Goal: Transaction & Acquisition: Subscribe to service/newsletter

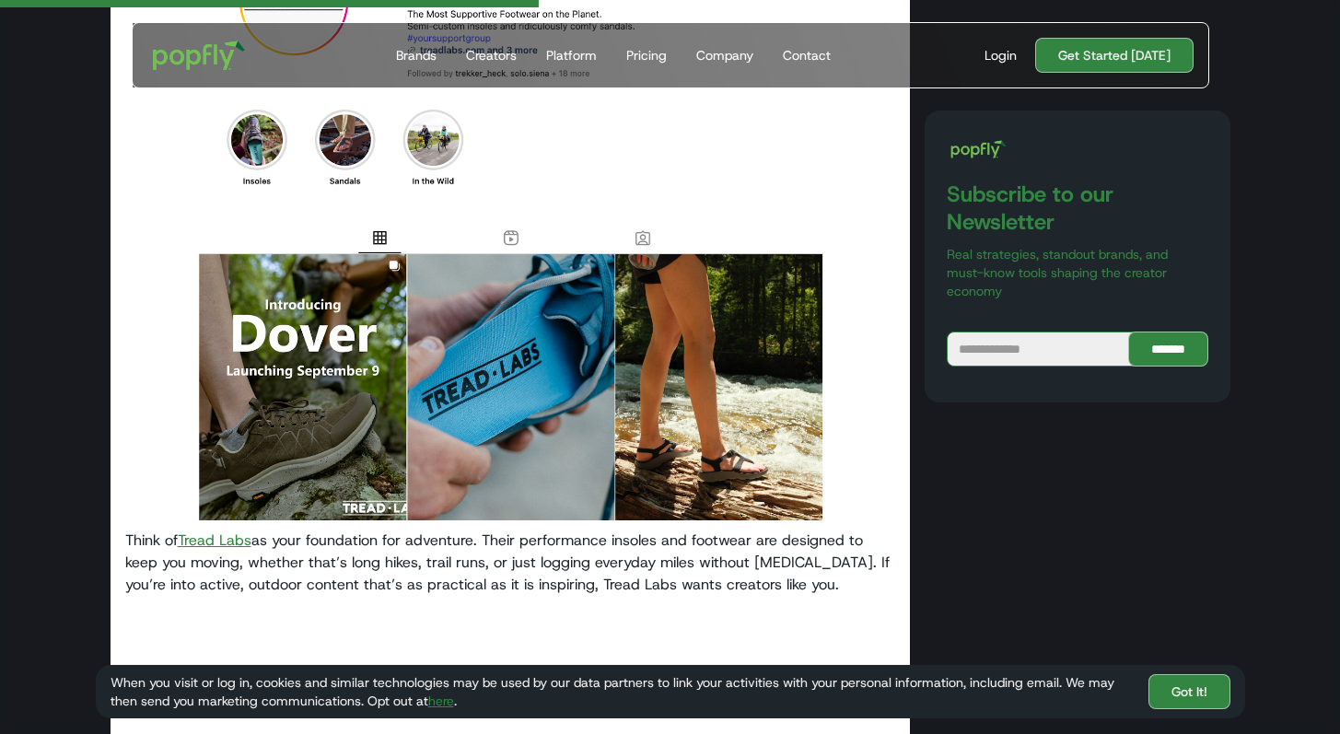
scroll to position [1629, 0]
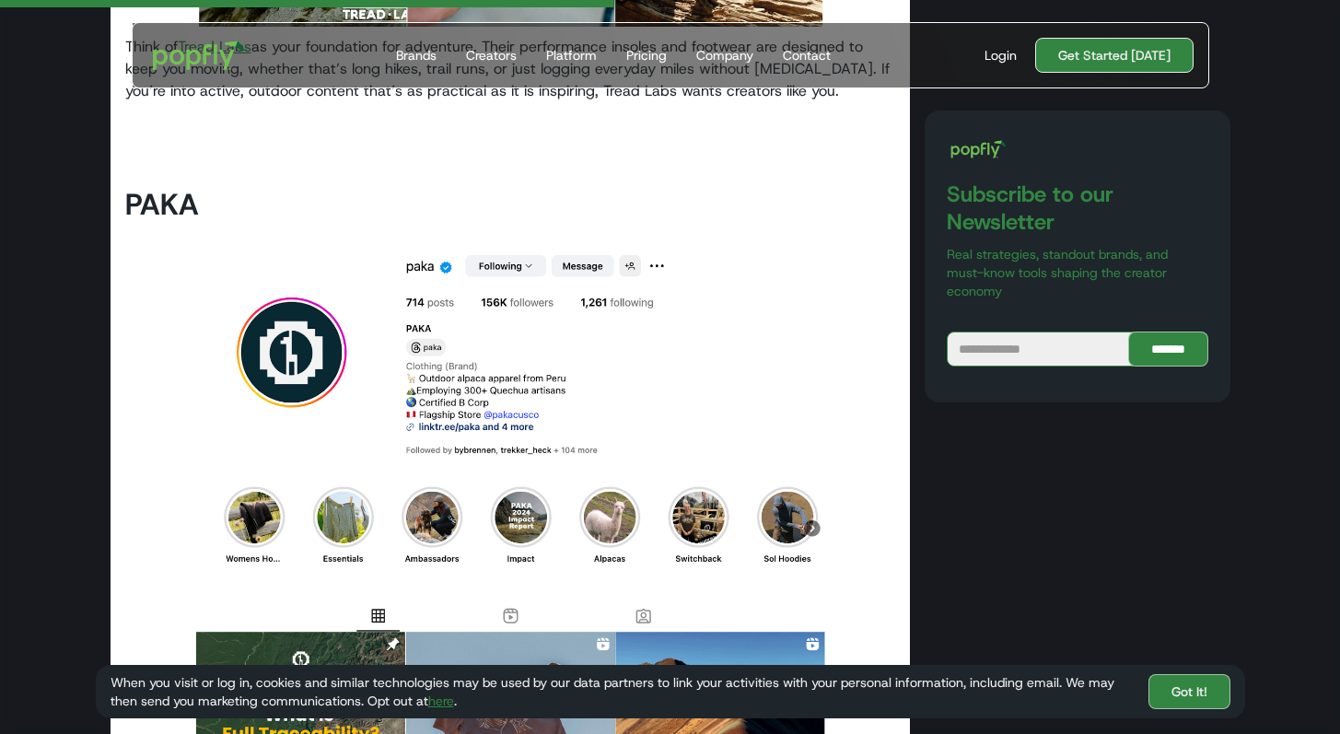
click at [1065, 61] on link "Get Started [DATE]" at bounding box center [1114, 55] width 158 height 35
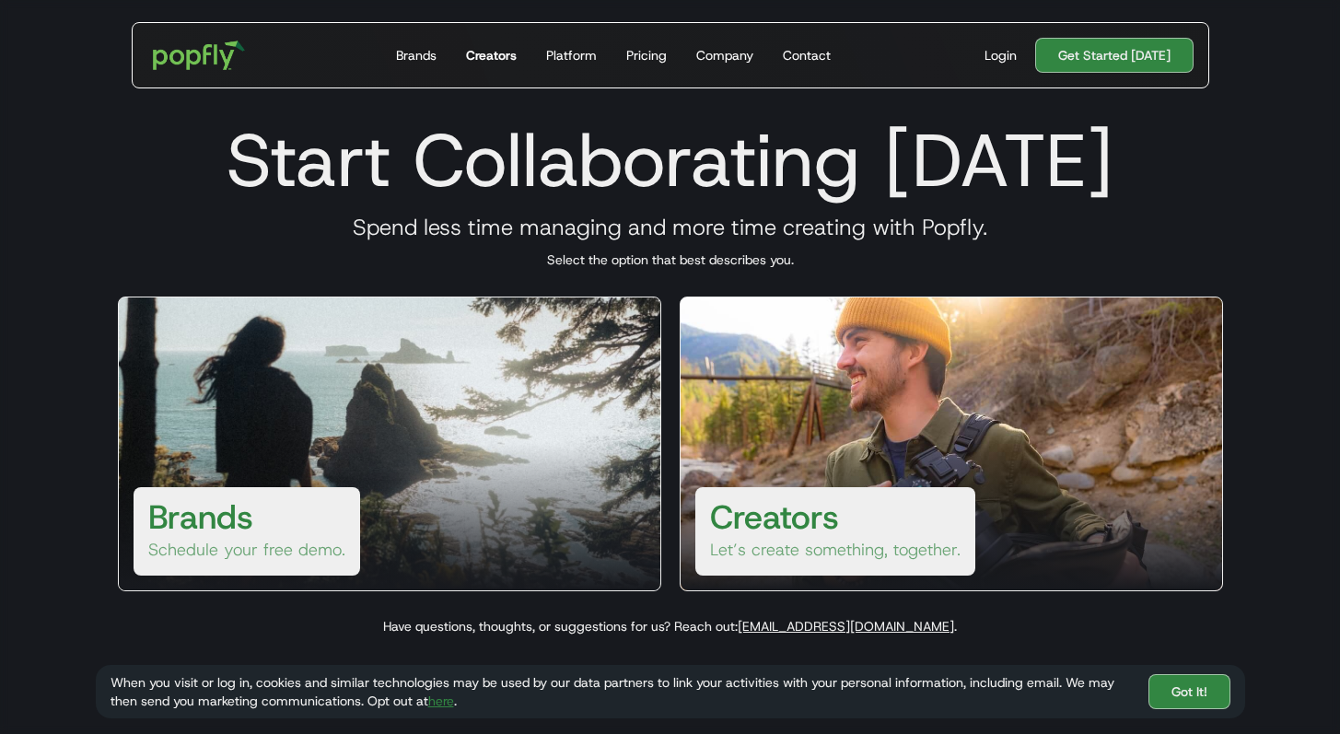
click at [506, 59] on div "Creators" at bounding box center [491, 55] width 51 height 18
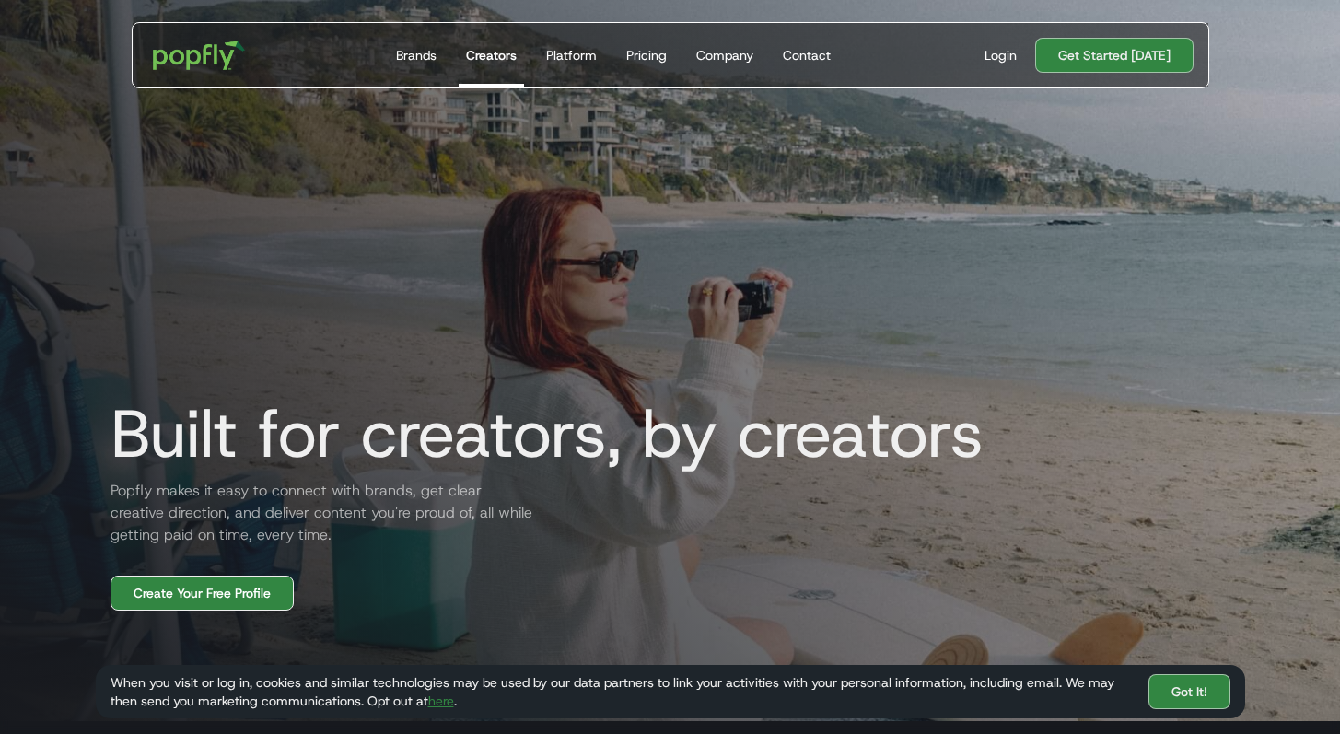
click at [258, 587] on link "Create Your Free Profile" at bounding box center [202, 593] width 183 height 35
